Goal: Contribute content

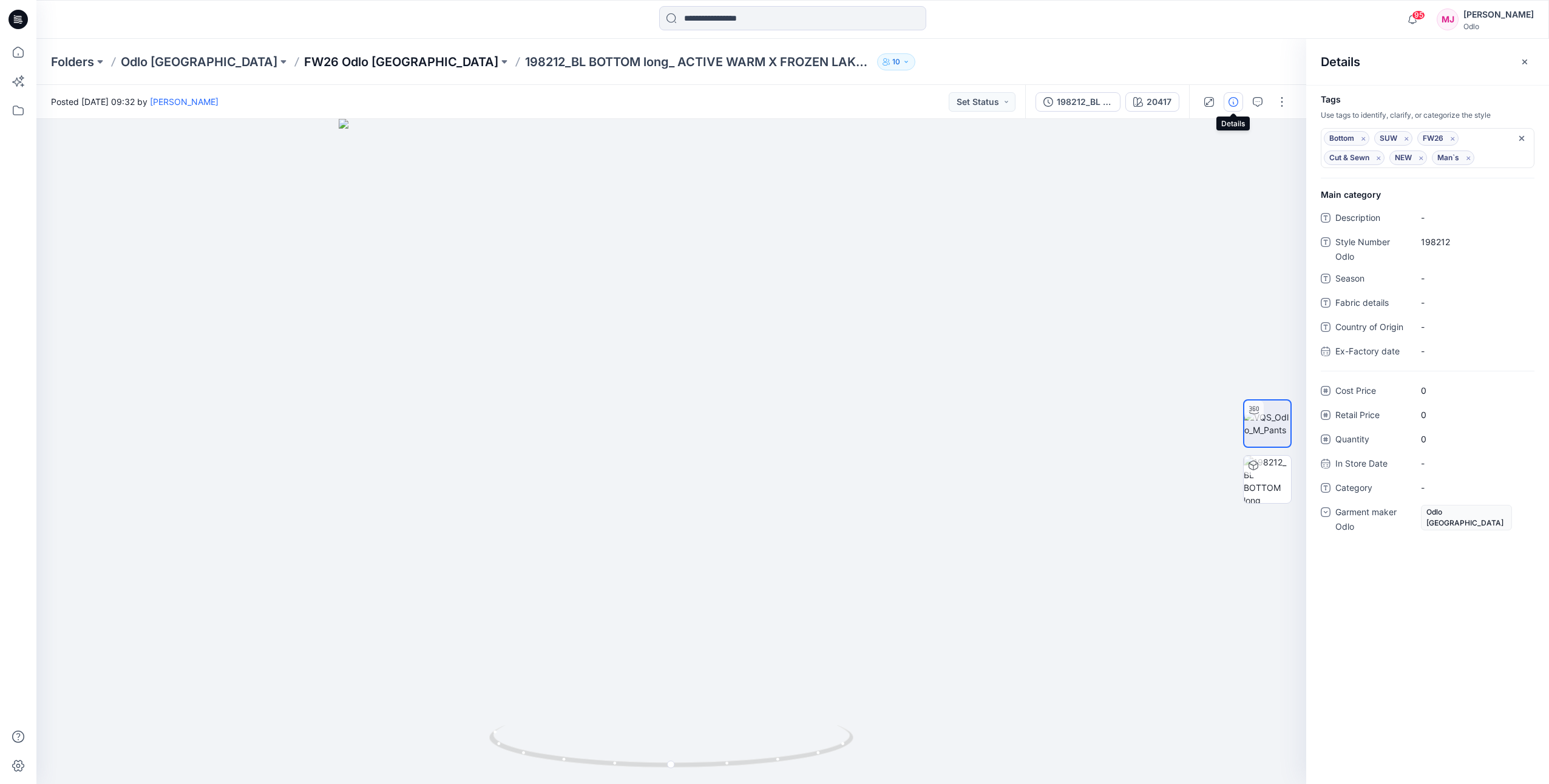
click at [304, 66] on p "FW26 Odlo [GEOGRAPHIC_DATA]" at bounding box center [400, 61] width 194 height 17
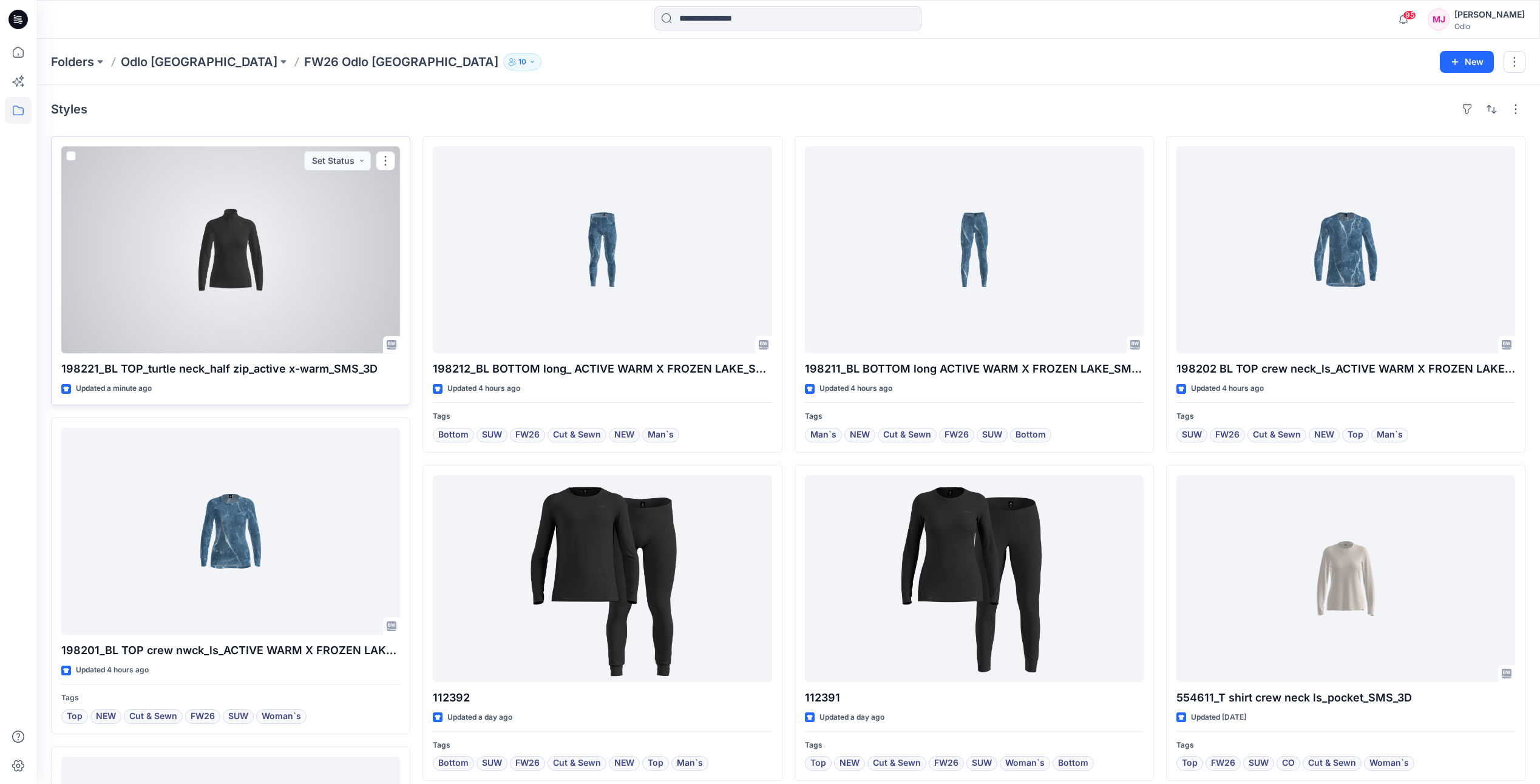
click at [289, 290] on div at bounding box center [231, 250] width 339 height 207
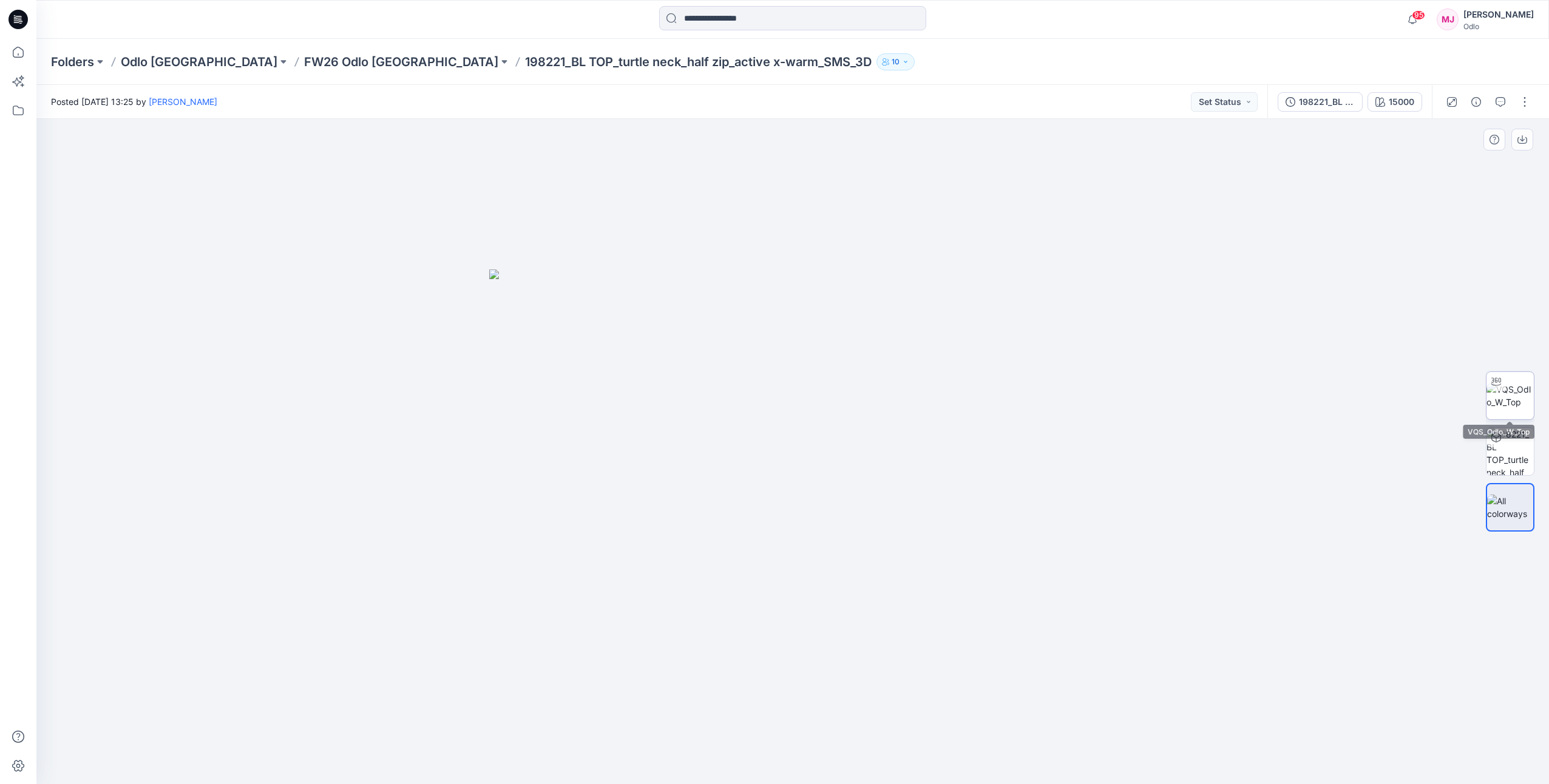
click at [1508, 396] on img at bounding box center [1510, 396] width 48 height 25
click at [1402, 109] on button "15000" at bounding box center [1395, 102] width 55 height 20
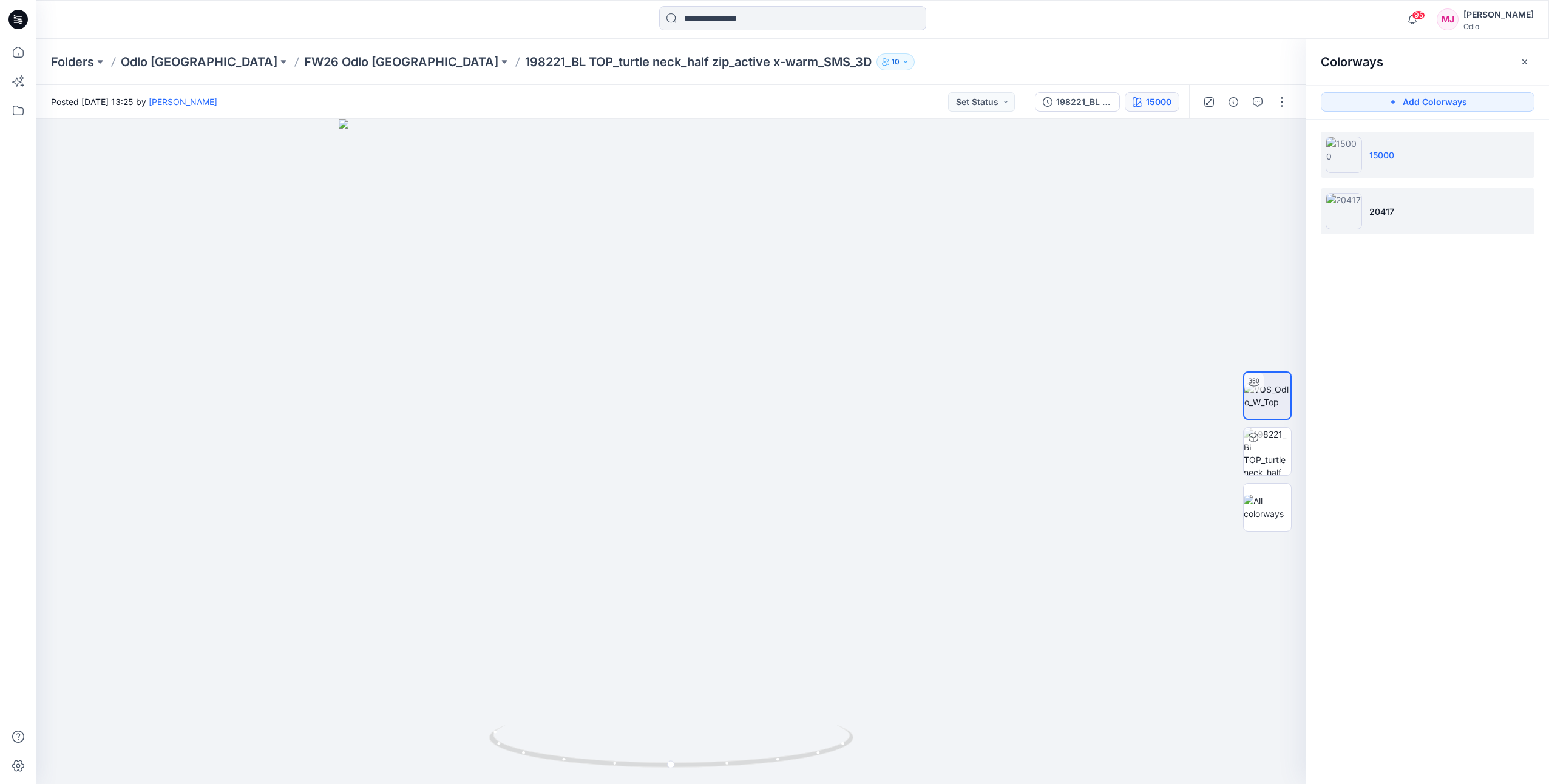
click at [1353, 214] on img at bounding box center [1343, 211] width 36 height 36
click at [1233, 106] on icon "button" at bounding box center [1233, 102] width 10 height 10
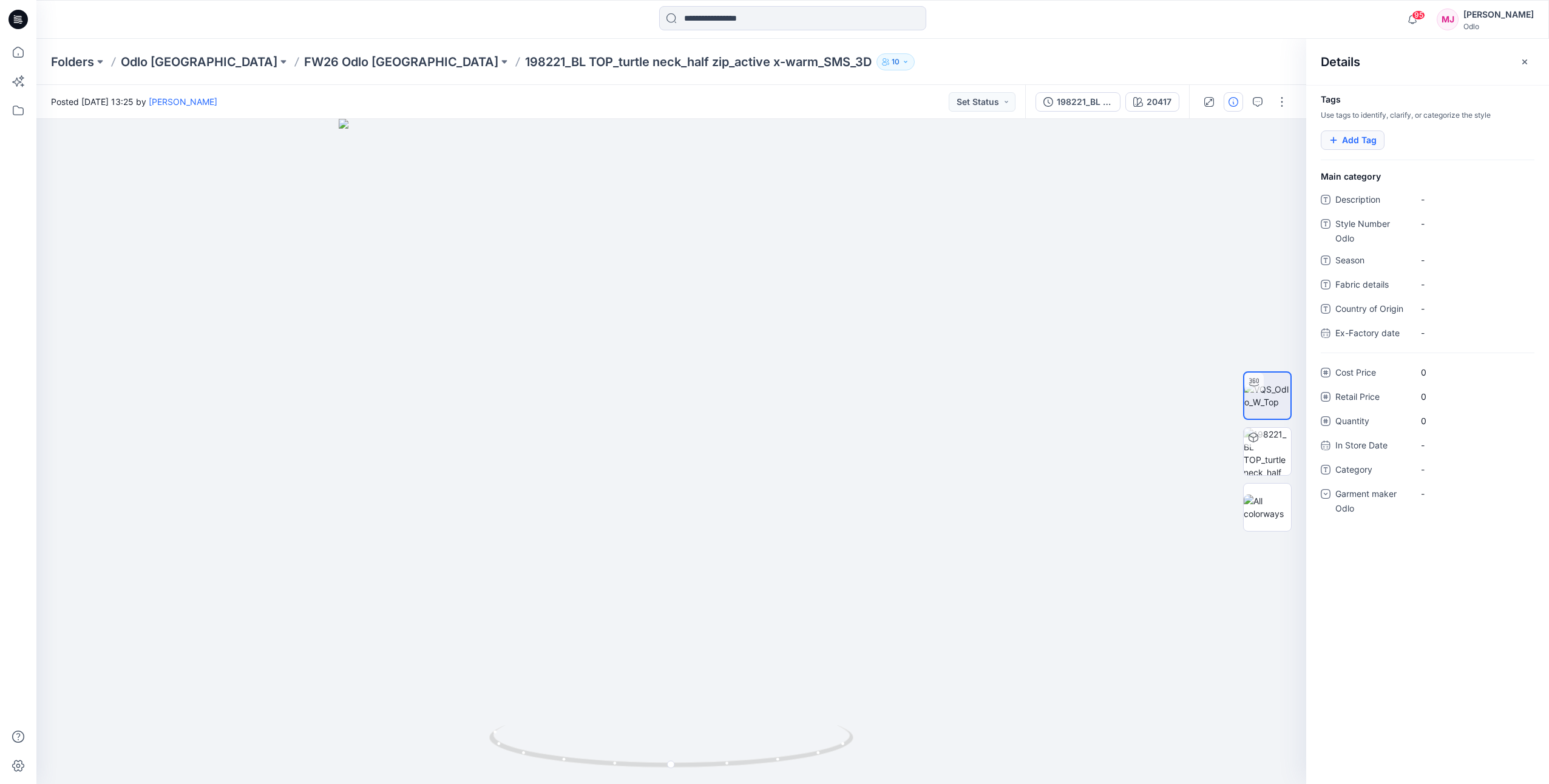
click at [1348, 146] on button "Add Tag" at bounding box center [1352, 141] width 64 height 20
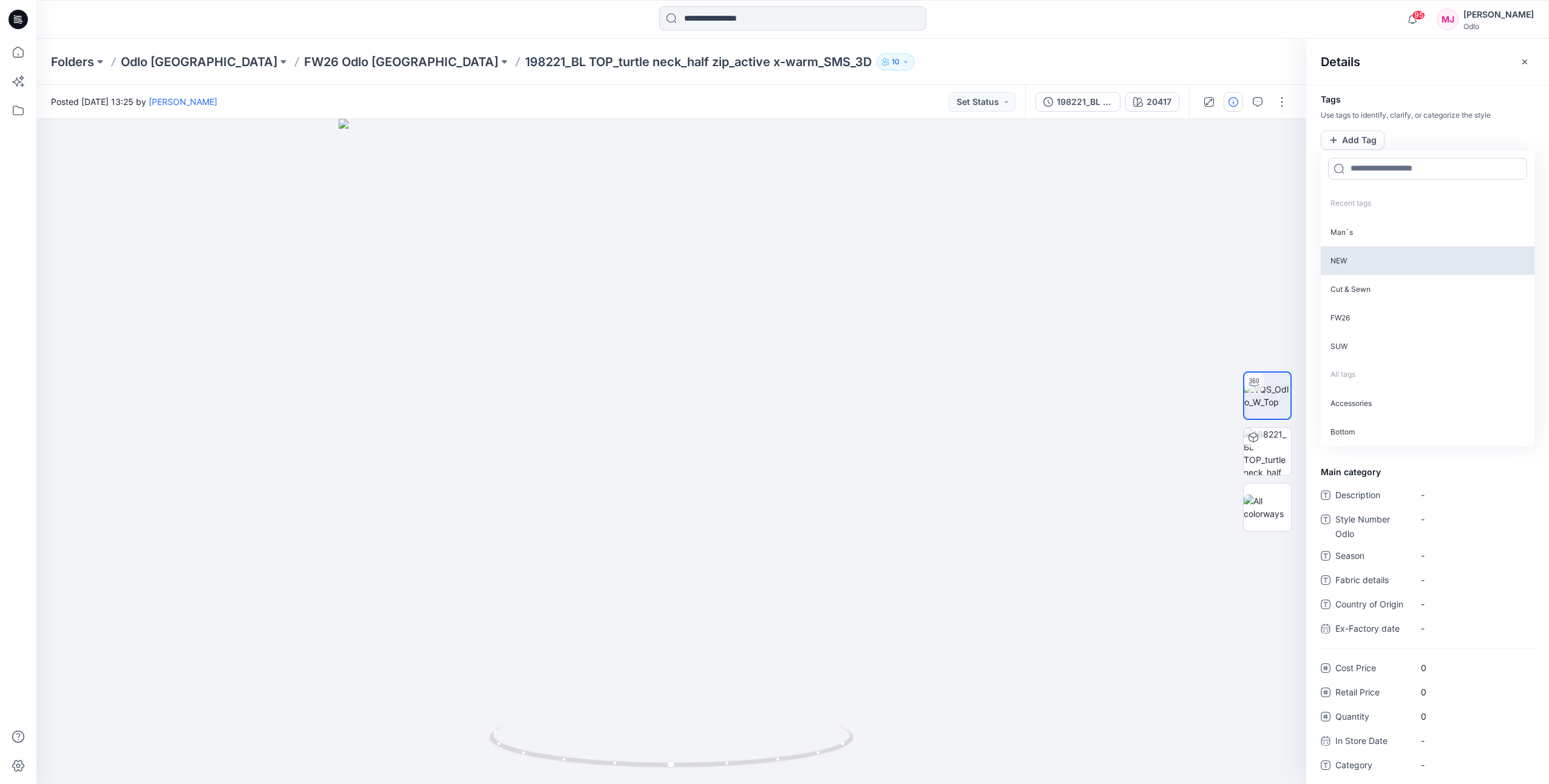
click at [1367, 256] on p "NEW" at bounding box center [1427, 260] width 214 height 29
click at [1369, 265] on p "Cut & Sewn" at bounding box center [1427, 260] width 214 height 29
click at [1369, 265] on p "FW26" at bounding box center [1427, 260] width 214 height 29
click at [1369, 267] on p "SUW" at bounding box center [1427, 260] width 214 height 29
click at [1368, 283] on p "Top" at bounding box center [1427, 288] width 214 height 29
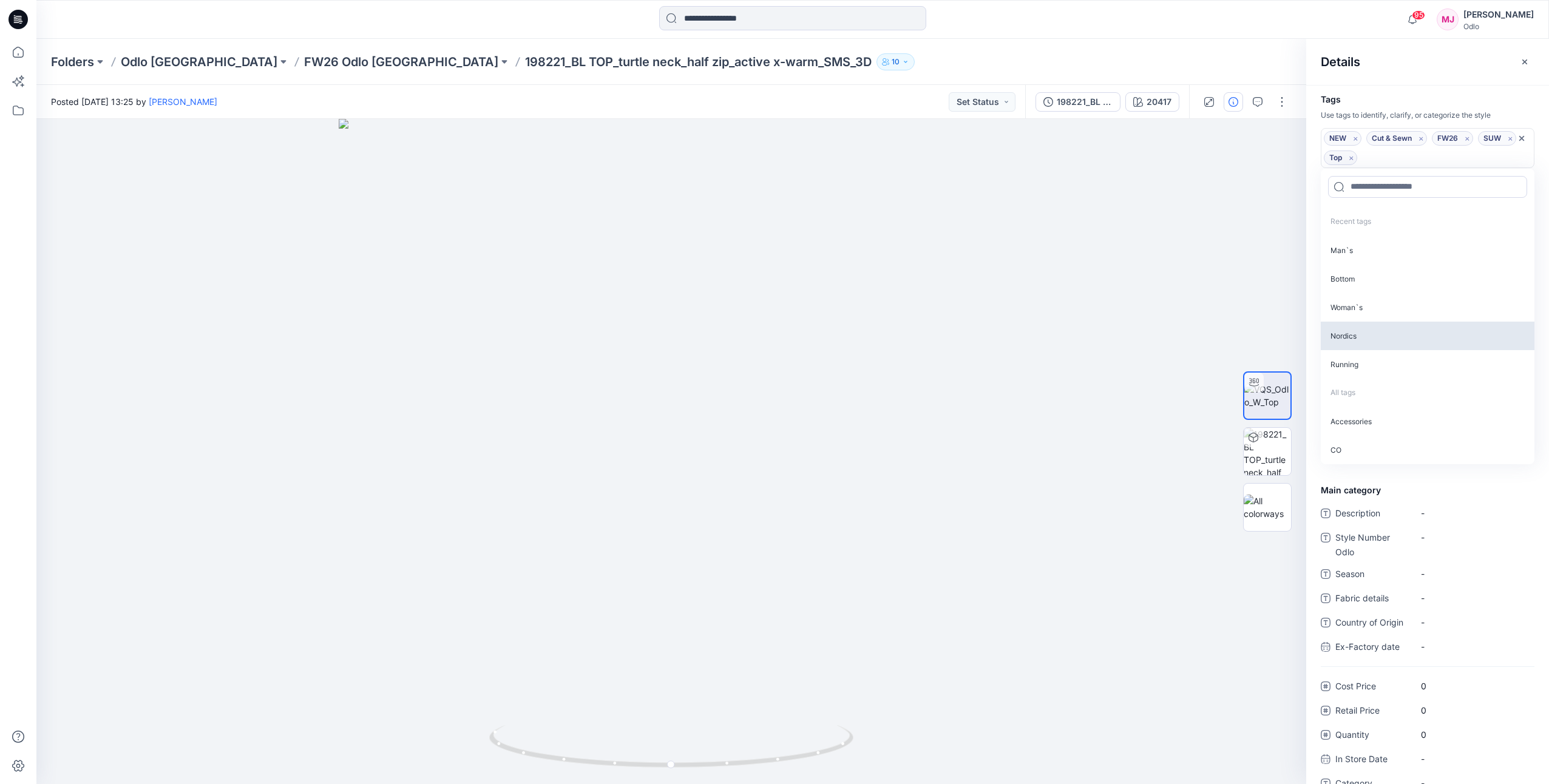
click at [1370, 302] on p "Woman`s" at bounding box center [1427, 307] width 214 height 29
click at [1528, 62] on icon "button" at bounding box center [1525, 61] width 10 height 10
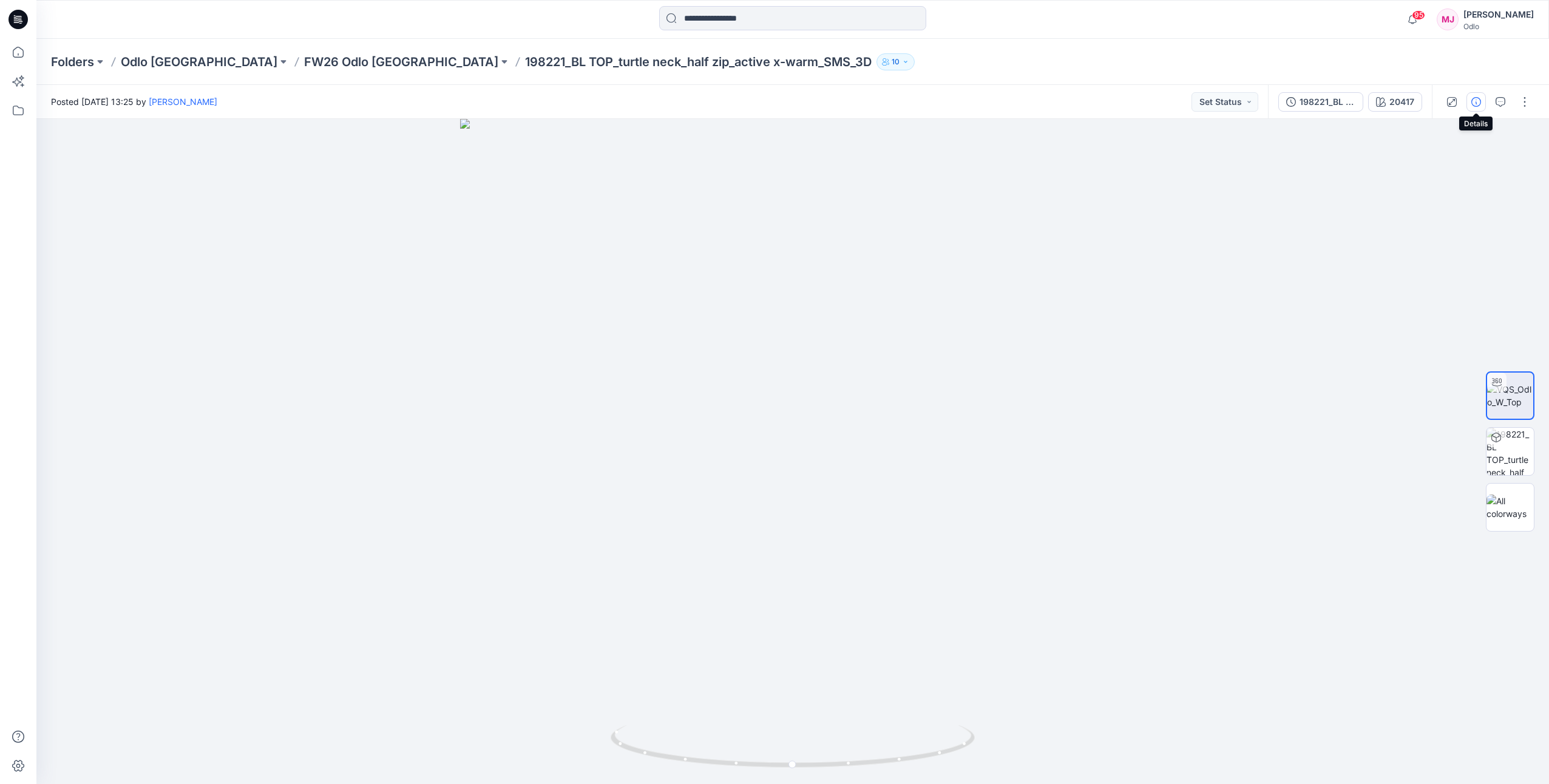
click at [1474, 102] on icon "button" at bounding box center [1476, 102] width 10 height 10
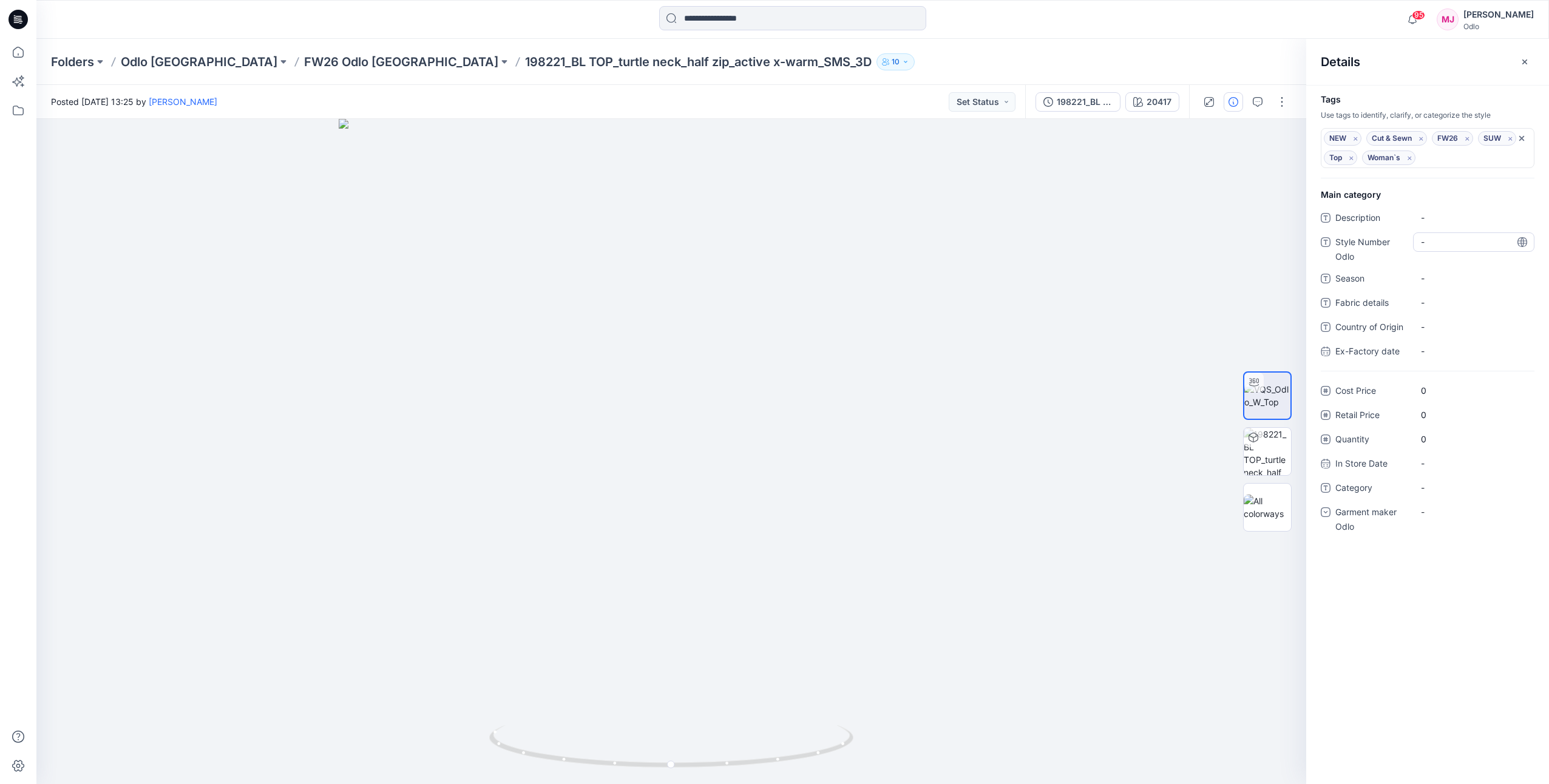
click at [1450, 246] on Odlo "-" at bounding box center [1473, 242] width 105 height 13
type textarea "******"
click at [1434, 520] on div "-" at bounding box center [1473, 512] width 122 height 20
click at [1447, 593] on div "Odlo [GEOGRAPHIC_DATA]" at bounding box center [1473, 587] width 116 height 24
click at [1196, 59] on div "Folders Odlo [GEOGRAPHIC_DATA] FW26 Odlo [GEOGRAPHIC_DATA] 198221_BL TOP_turtle…" at bounding box center [746, 61] width 1389 height 17
